Goal: Check status: Check status

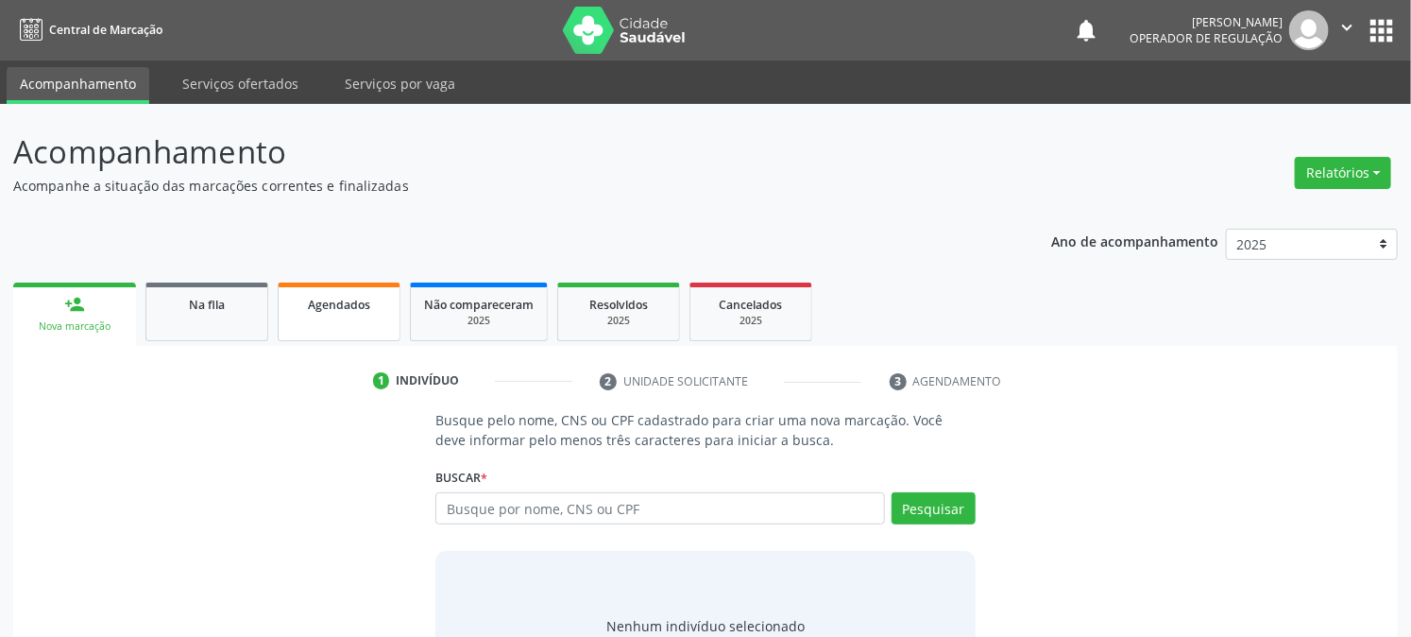
click at [315, 307] on span "Agendados" at bounding box center [339, 305] width 62 height 16
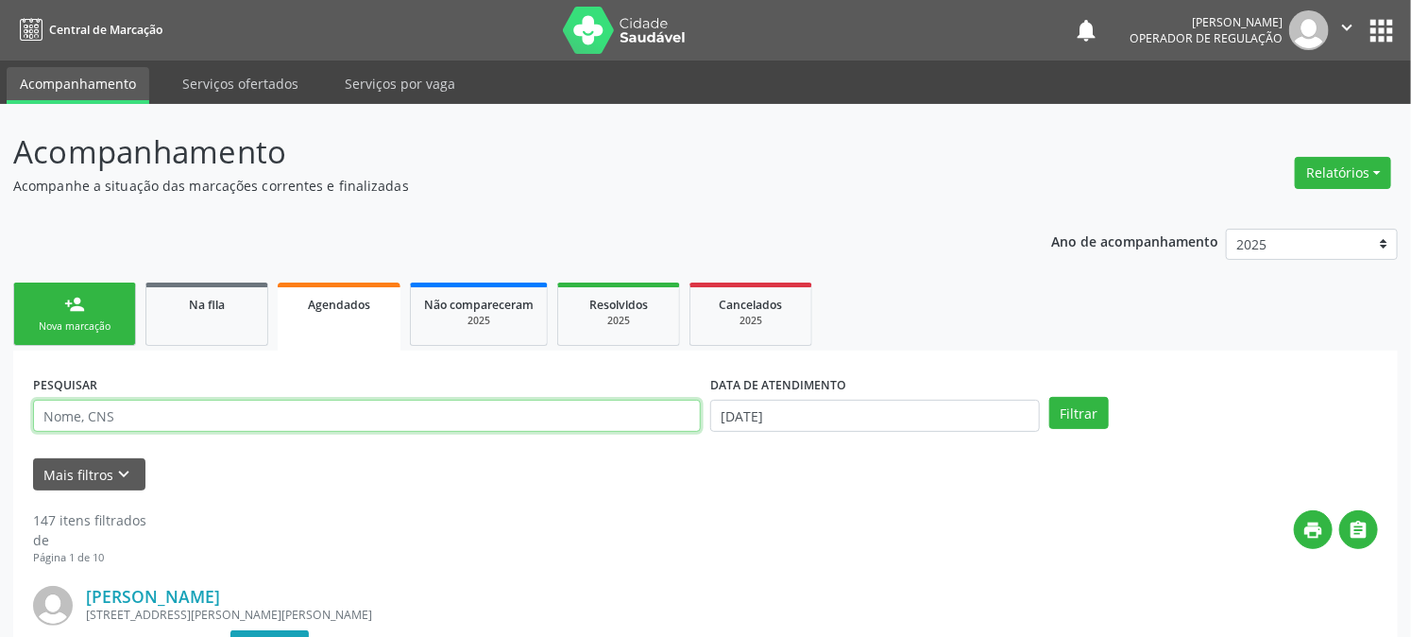
click at [267, 408] on input "text" at bounding box center [367, 416] width 668 height 32
paste input "705 8094 6038 1136"
type input "705 8094 6038 1136"
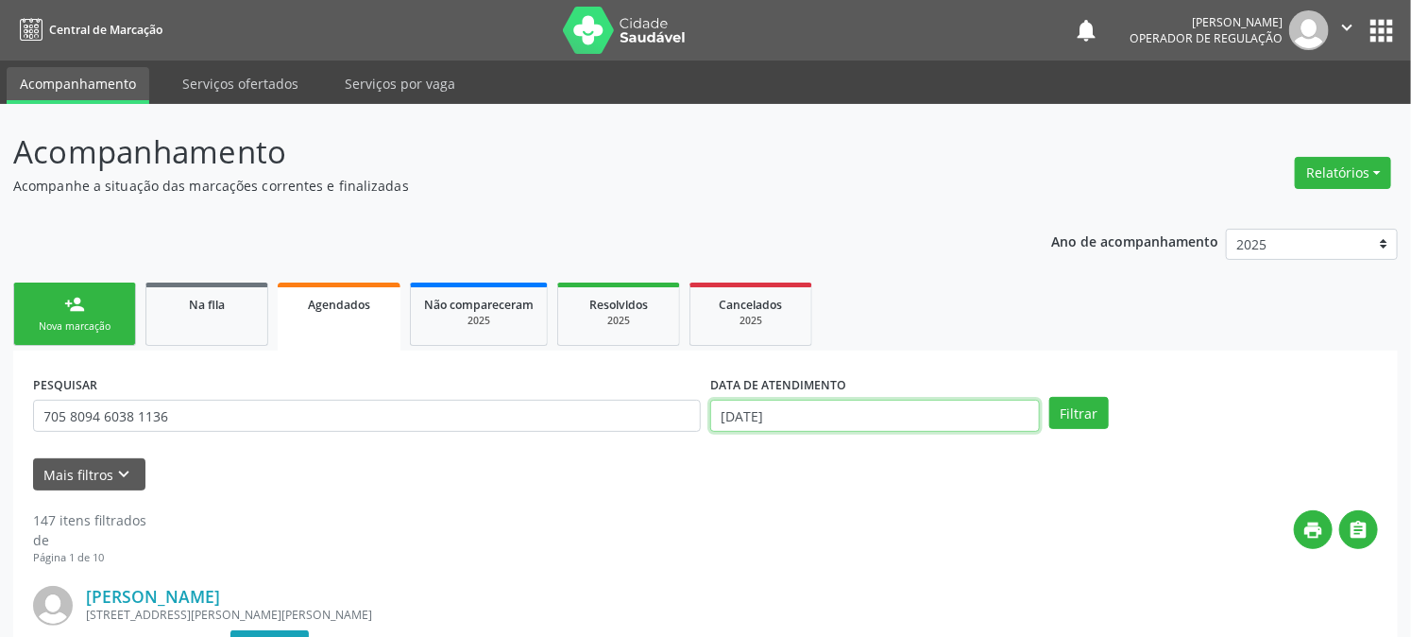
click at [895, 417] on input "[DATE]" at bounding box center [875, 416] width 330 height 32
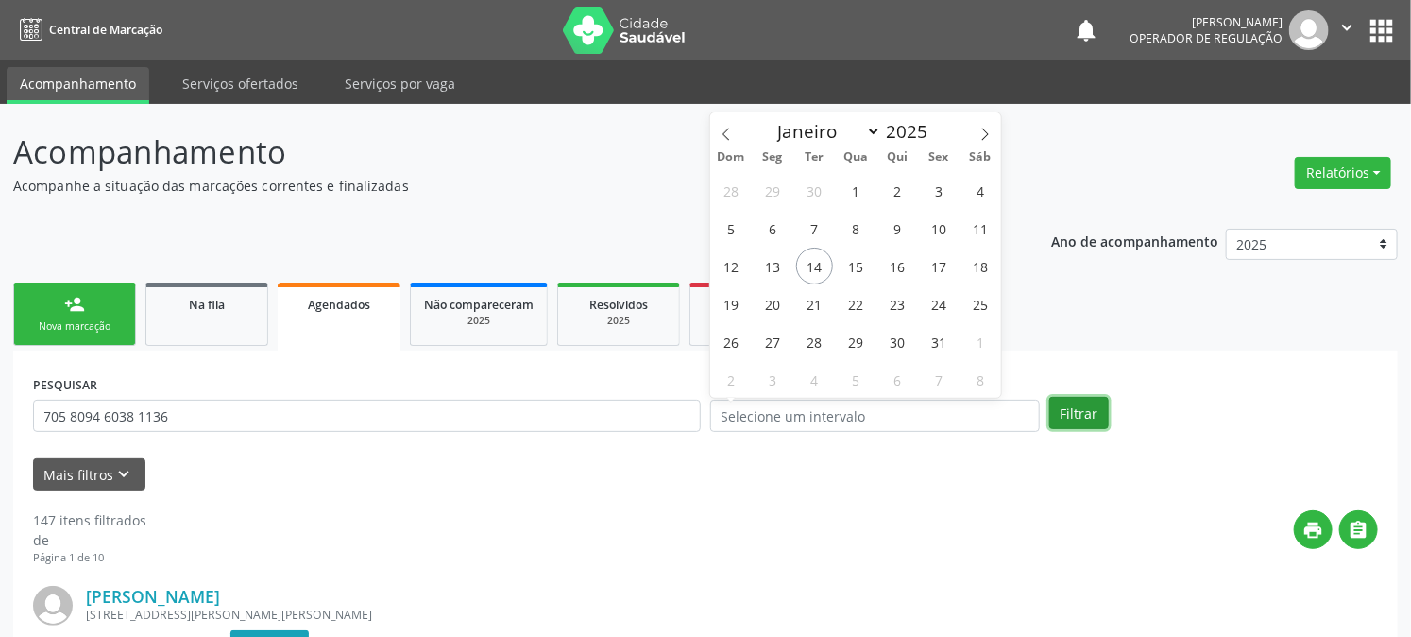
click at [1087, 409] on button "Filtrar" at bounding box center [1079, 413] width 60 height 32
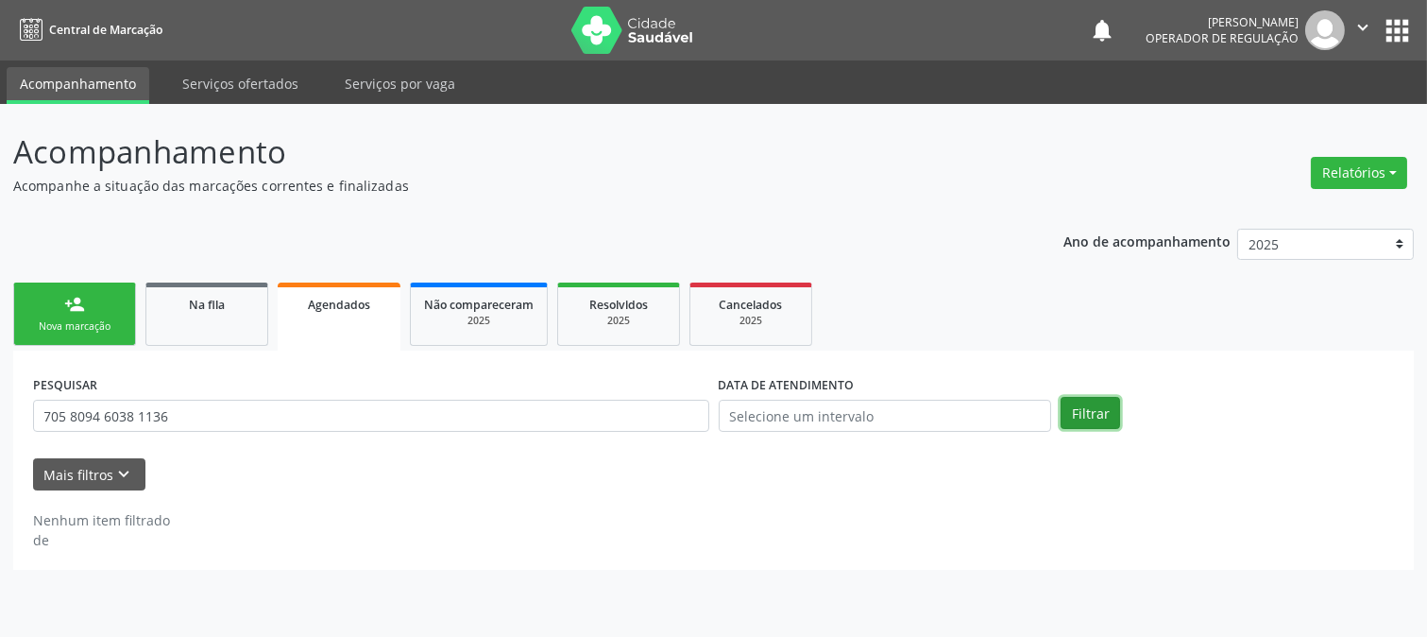
click at [1079, 416] on button "Filtrar" at bounding box center [1091, 413] width 60 height 32
click at [1098, 421] on button "Filtrar" at bounding box center [1091, 413] width 60 height 32
click at [1099, 421] on button "Filtrar" at bounding box center [1091, 413] width 60 height 32
click at [637, 328] on link "Resolvidos 2025" at bounding box center [618, 313] width 123 height 63
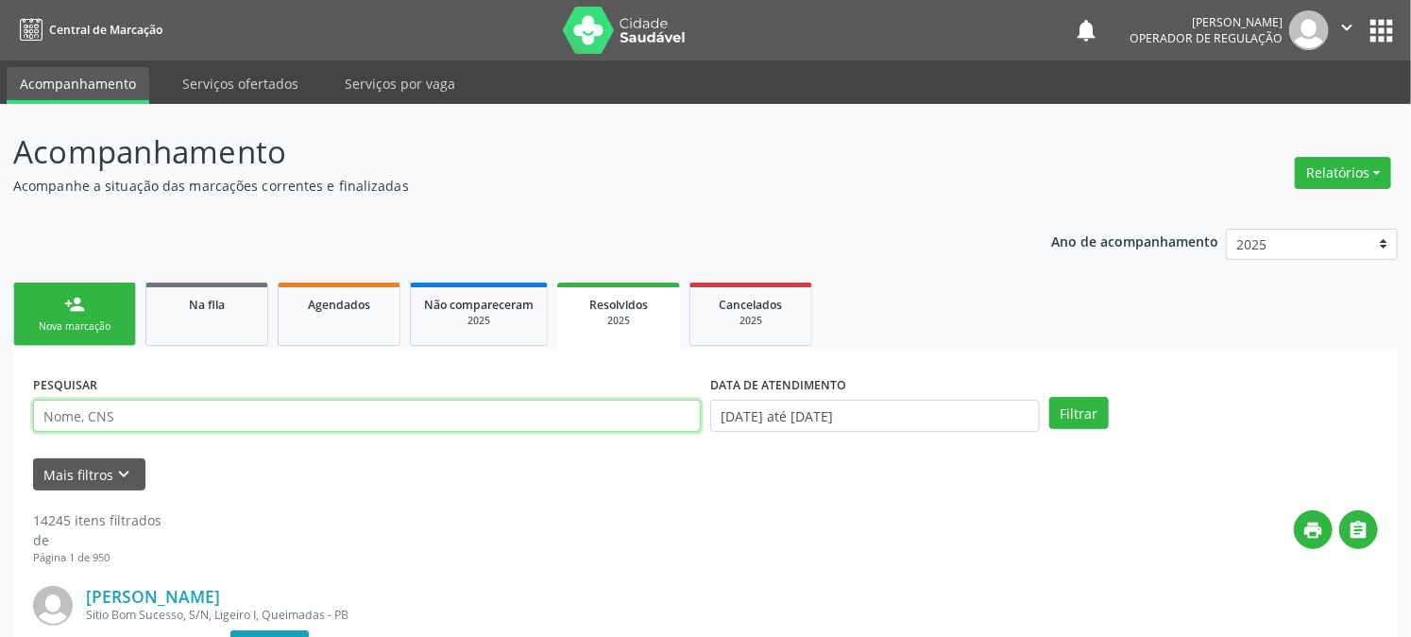
click at [439, 412] on input "text" at bounding box center [367, 416] width 668 height 32
paste input "705 8094 6038 1136"
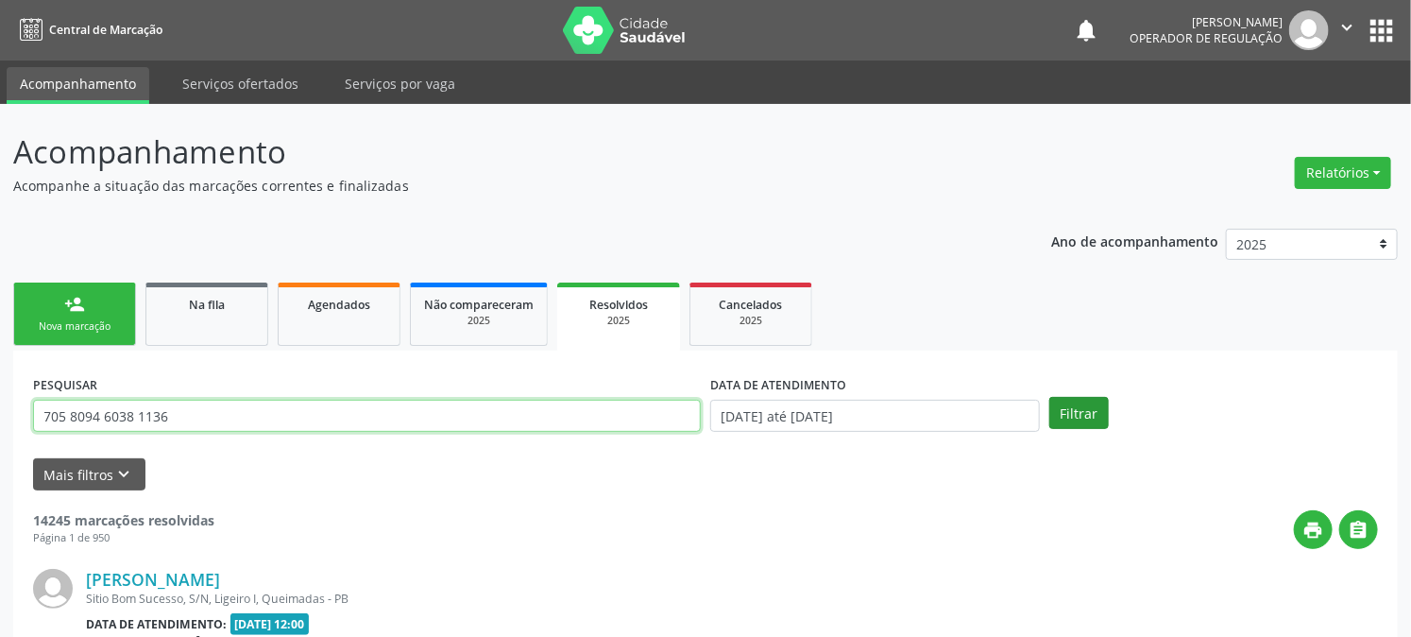
type input "705 8094 6038 1136"
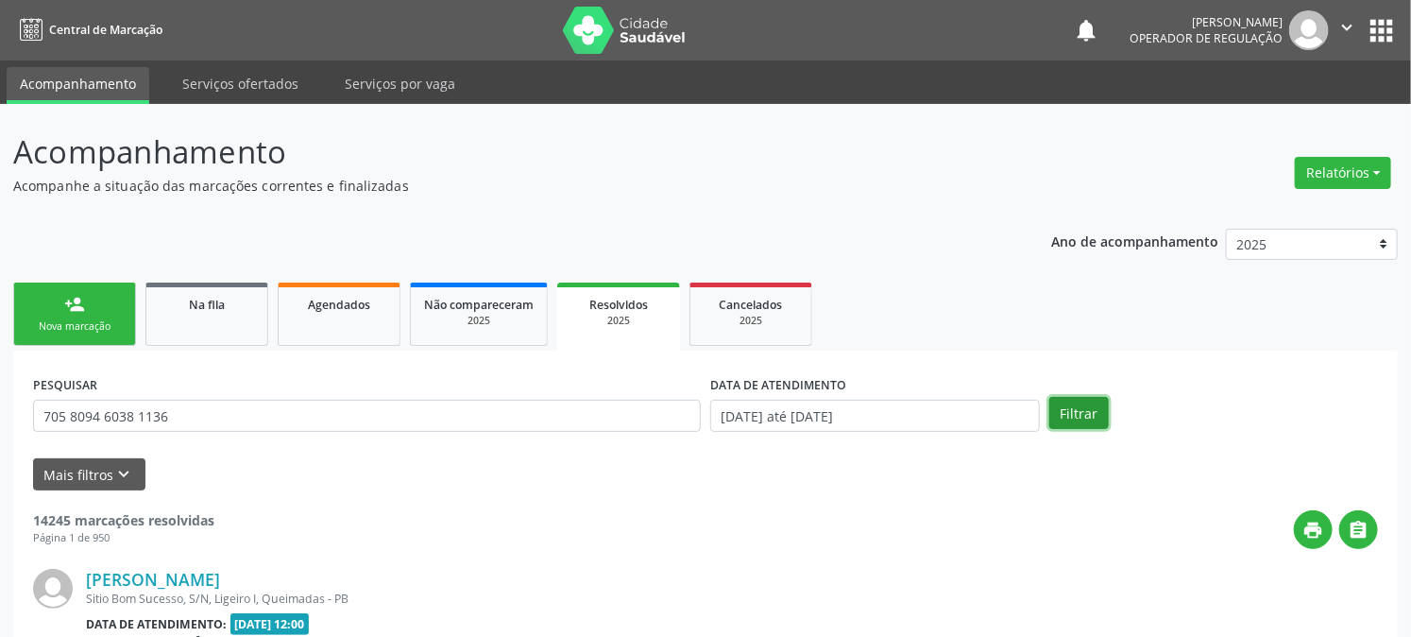
click at [1069, 423] on button "Filtrar" at bounding box center [1079, 413] width 60 height 32
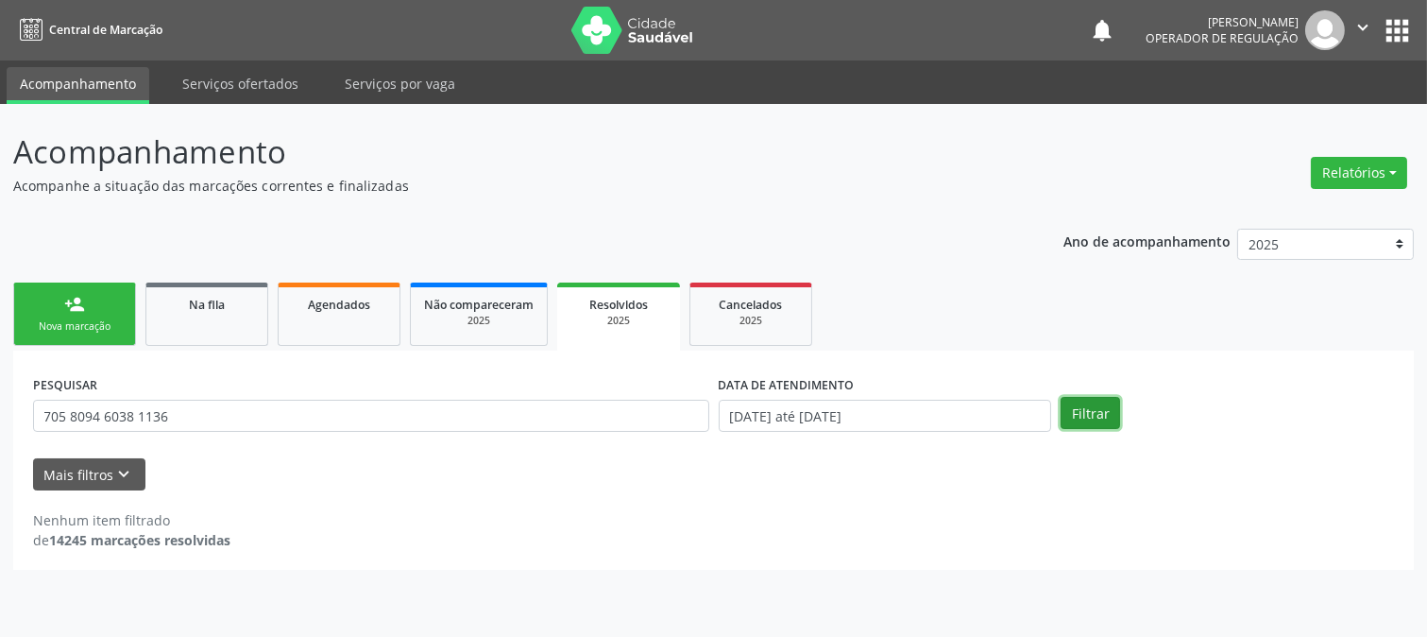
click at [1069, 423] on button "Filtrar" at bounding box center [1091, 413] width 60 height 32
click at [893, 419] on input "[DATE] até [DATE]" at bounding box center [885, 416] width 333 height 32
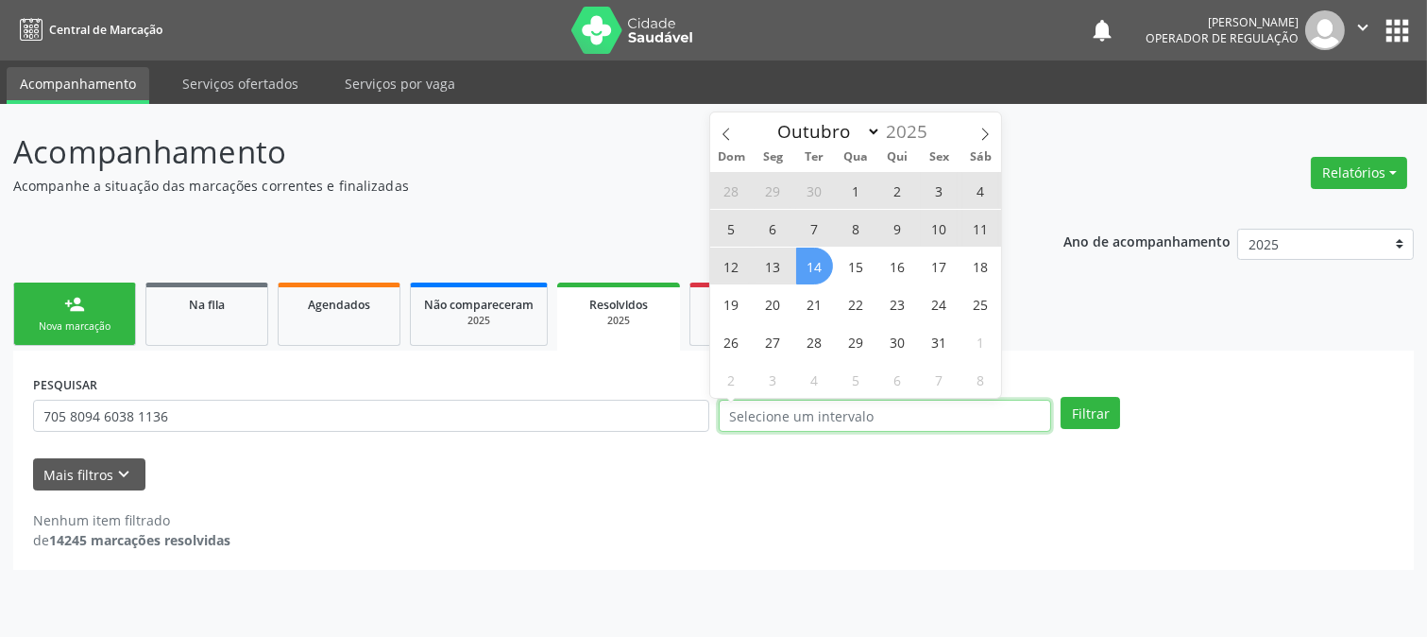
select select "0"
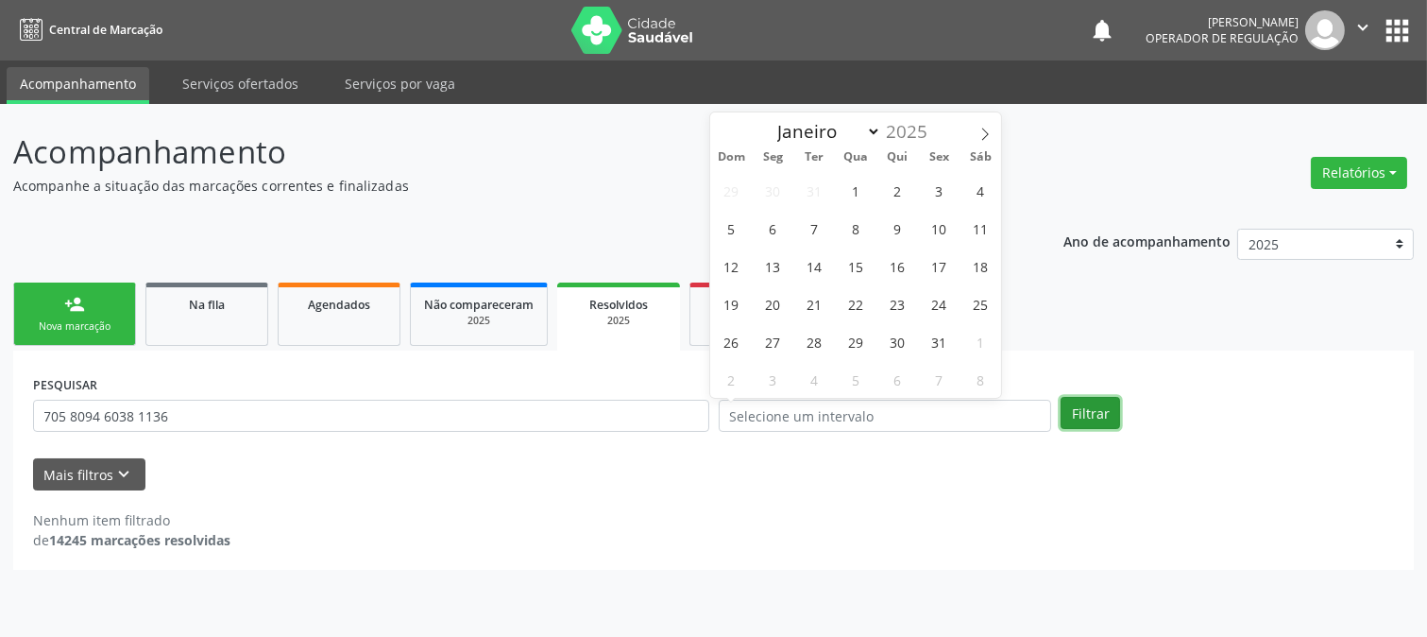
click at [1094, 419] on button "Filtrar" at bounding box center [1091, 413] width 60 height 32
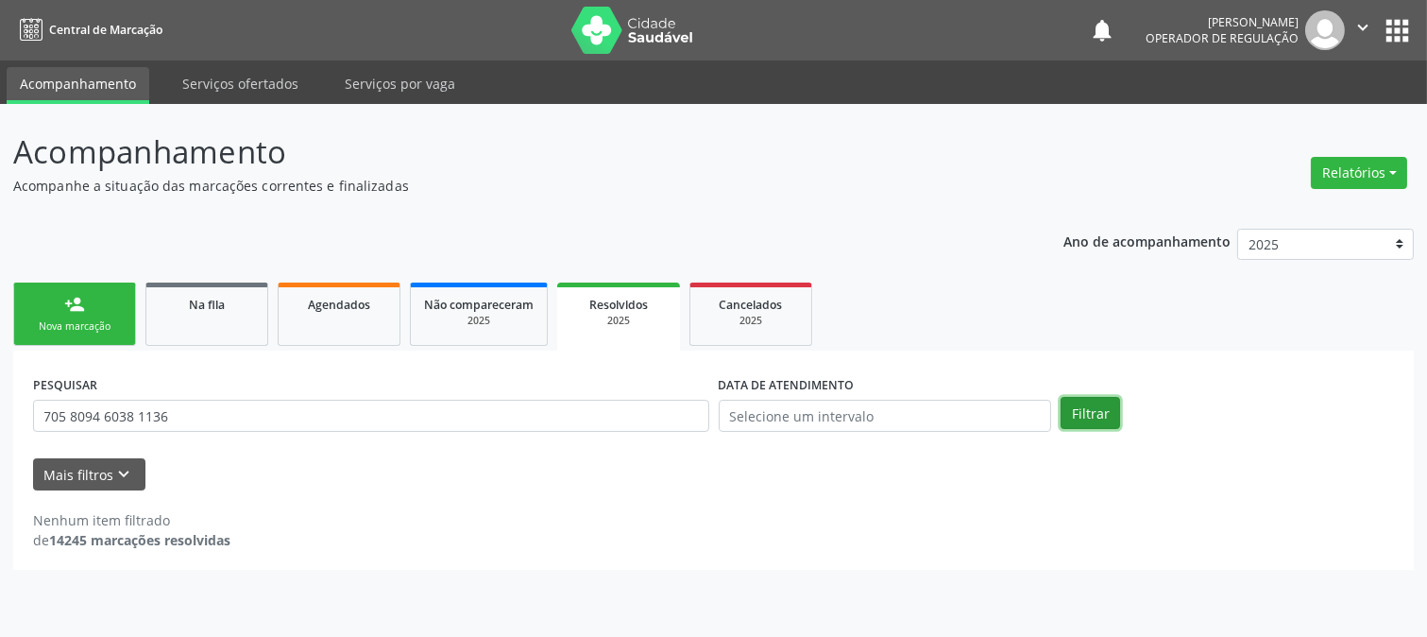
click at [1094, 420] on button "Filtrar" at bounding box center [1091, 413] width 60 height 32
click at [1407, 28] on button "apps" at bounding box center [1397, 30] width 33 height 33
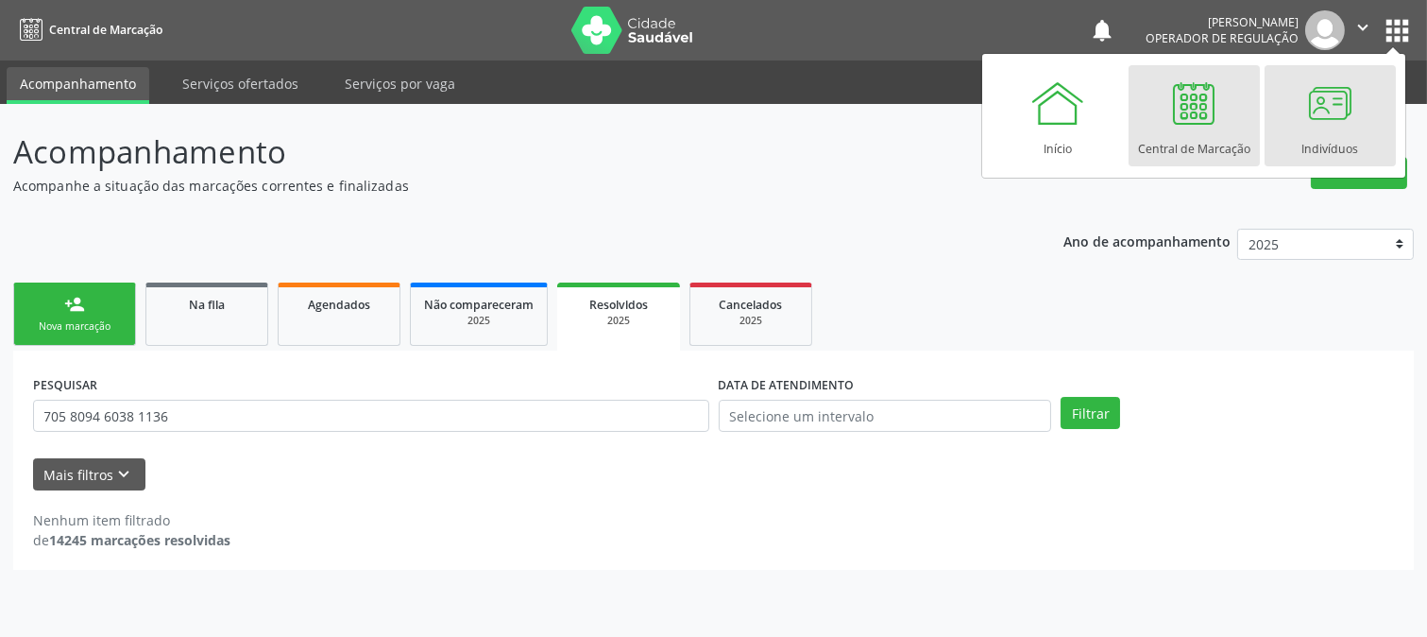
click at [1335, 83] on div at bounding box center [1329, 103] width 57 height 57
